Goal: Task Accomplishment & Management: Manage account settings

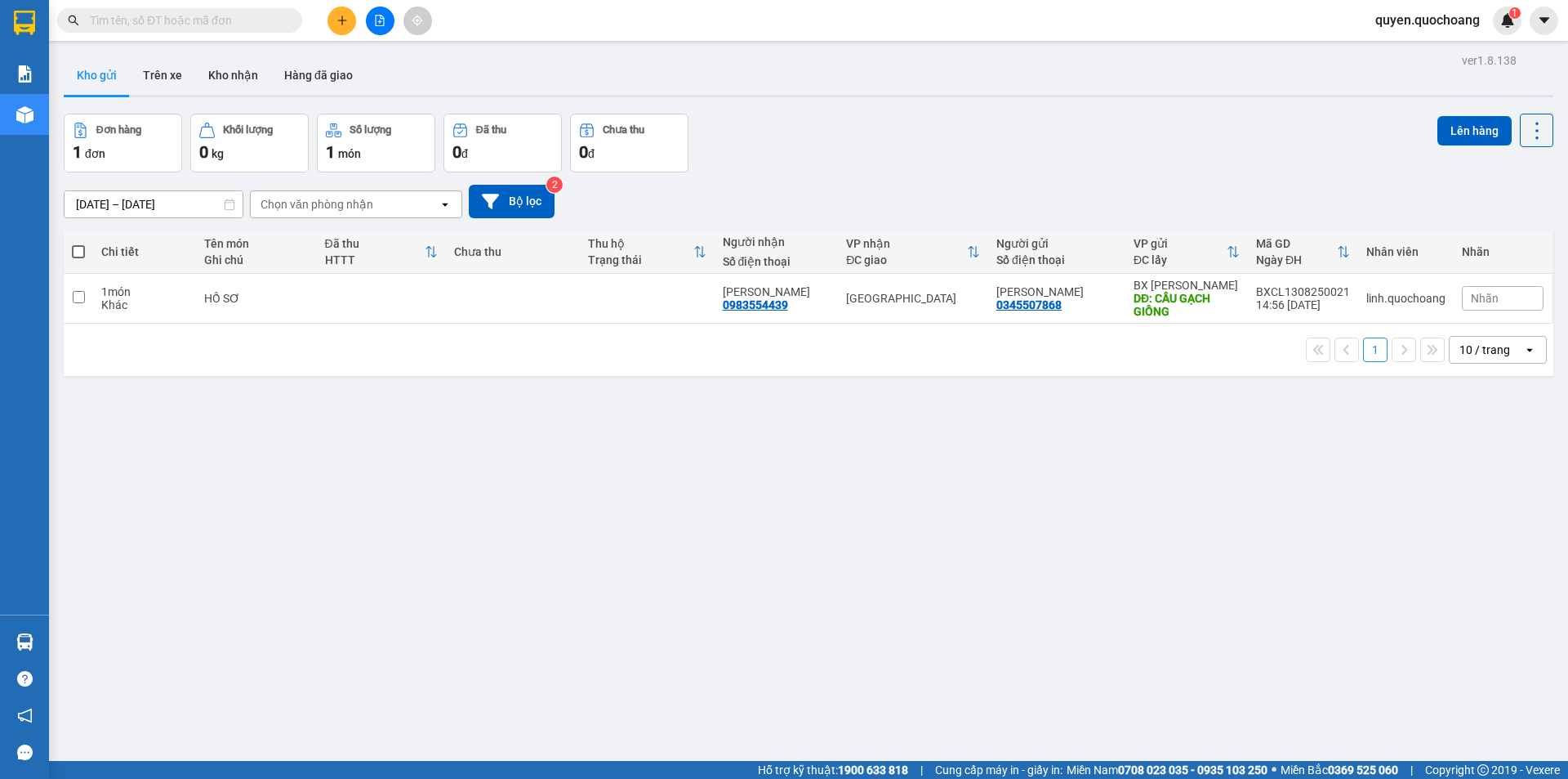
click at [1414, 19] on span "quyen.quochoang" at bounding box center [1428, 19] width 131 height 20
click at [1409, 58] on span "Đăng xuất" at bounding box center [1434, 50] width 97 height 18
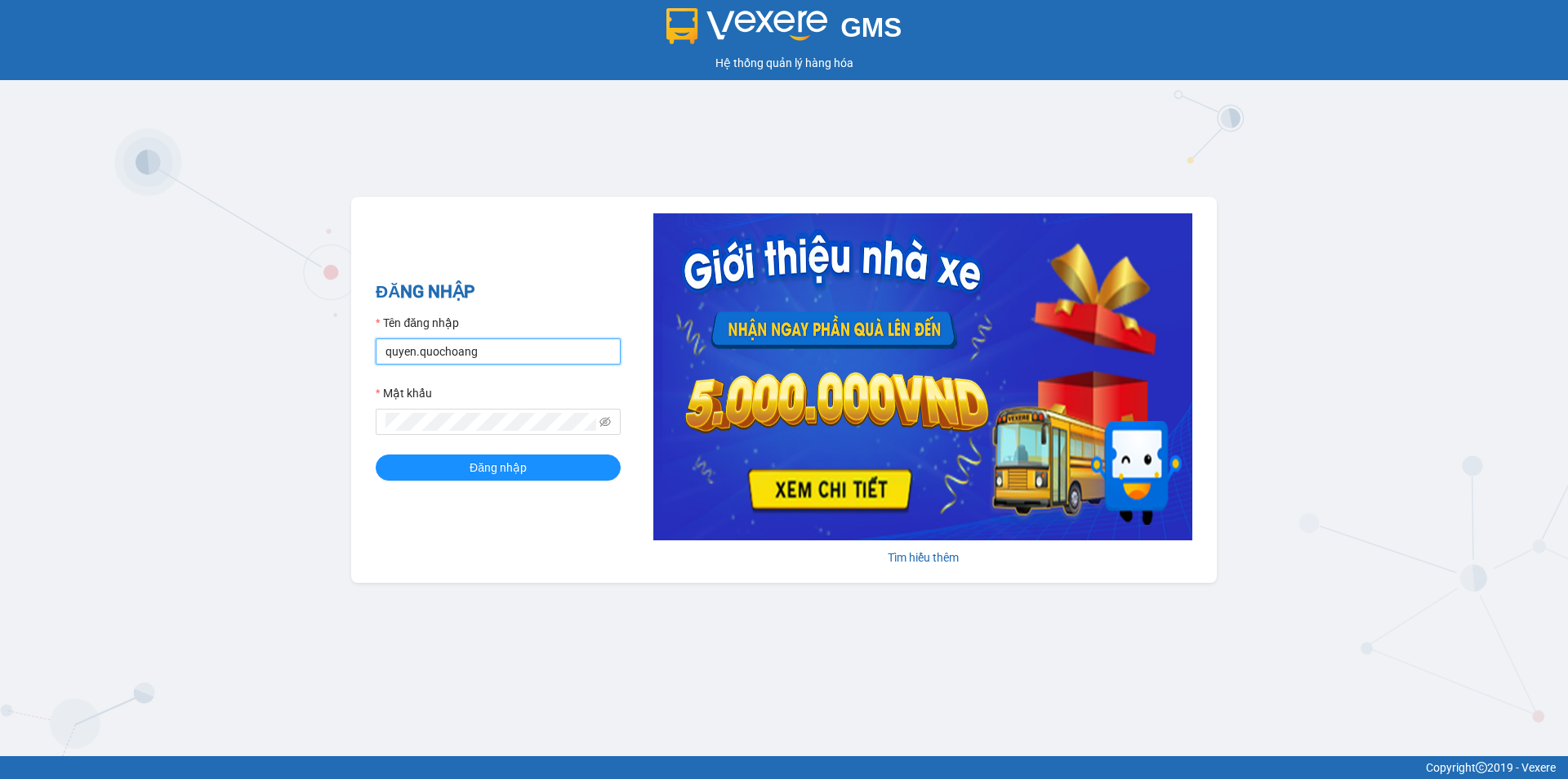
click at [560, 364] on input "quyen.quochoang" at bounding box center [498, 351] width 245 height 26
type input "vy.quochoang"
click at [560, 469] on button "Đăng nhập" at bounding box center [498, 467] width 245 height 26
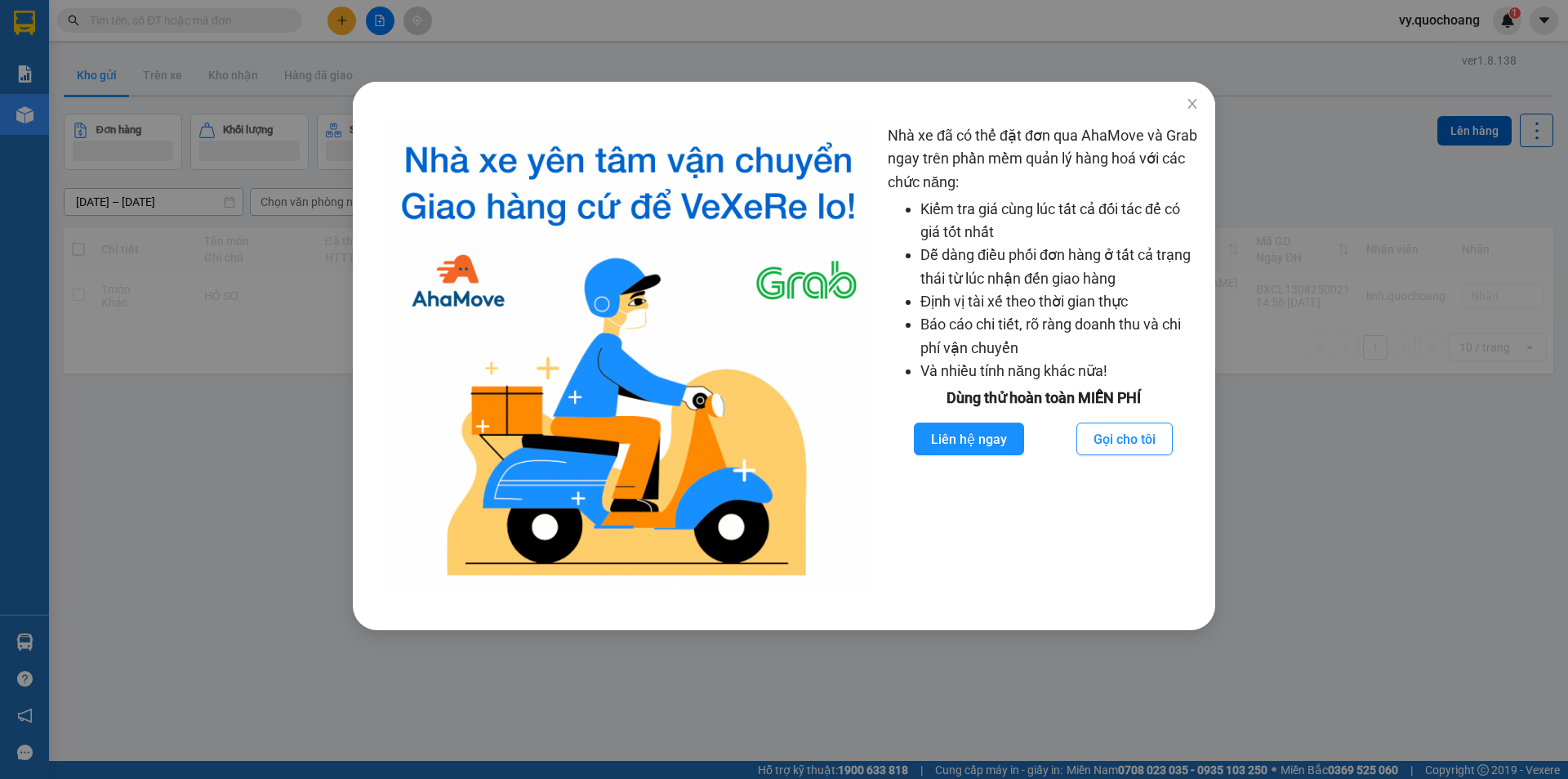
click at [251, 258] on div "Nhà xe đã có thể đặt đơn qua AhaMove và Grab ngay trên phần mềm quản lý hàng ho…" at bounding box center [784, 390] width 1568 height 779
